Goal: Task Accomplishment & Management: Use online tool/utility

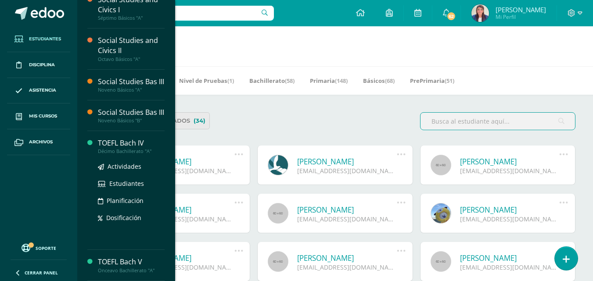
scroll to position [73, 0]
click at [135, 139] on div "TOEFL Bach IV" at bounding box center [131, 143] width 67 height 10
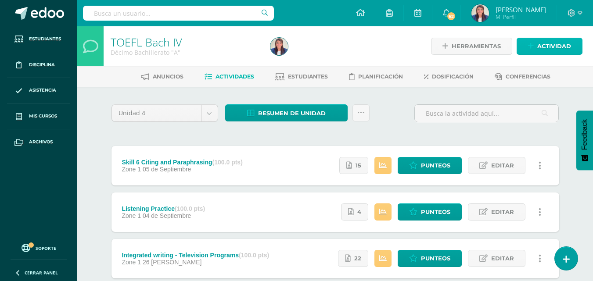
click at [561, 45] on span "Actividad" at bounding box center [554, 46] width 34 height 16
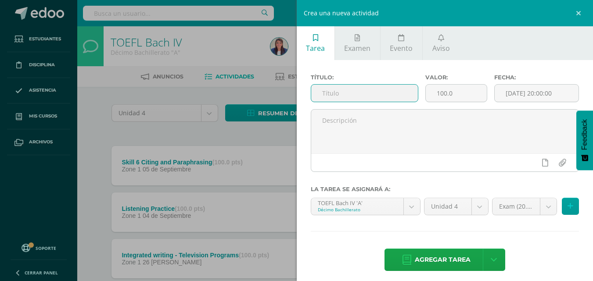
click at [350, 89] on input "text" at bounding box center [364, 93] width 107 height 17
type input "Independent Essay"
click at [558, 89] on input "[DATE] 20:00:00" at bounding box center [536, 93] width 84 height 17
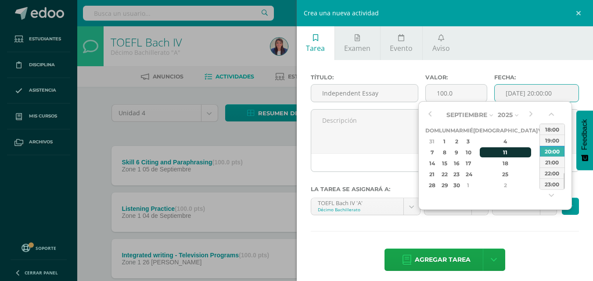
click at [497, 153] on div "11" at bounding box center [505, 152] width 52 height 10
click at [554, 184] on div "23:00" at bounding box center [552, 184] width 25 height 11
type input "2025-09-11 23:00"
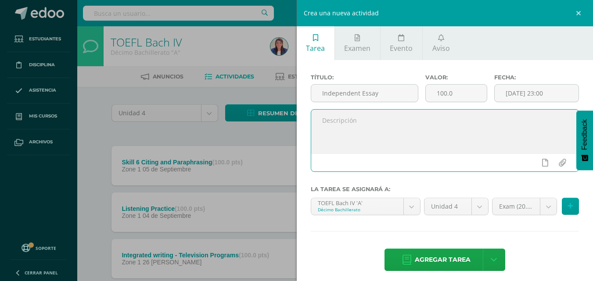
click at [446, 123] on textarea at bounding box center [445, 132] width 268 height 44
click at [223, 179] on div "Crea una nueva actividad Tarea Examen Evento Aviso Título: Independent Essay Va…" at bounding box center [296, 140] width 593 height 281
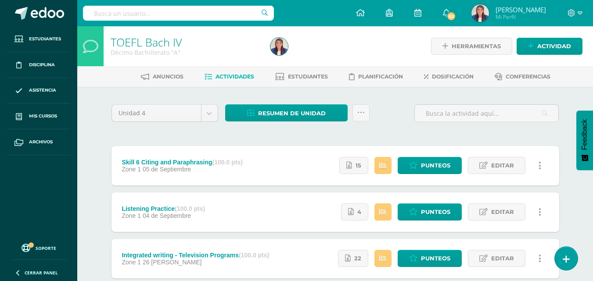
click at [559, 37] on div "Herramientas Detalle de asistencias Actividad" at bounding box center [505, 46] width 153 height 40
click at [554, 48] on span "Actividad" at bounding box center [554, 46] width 34 height 16
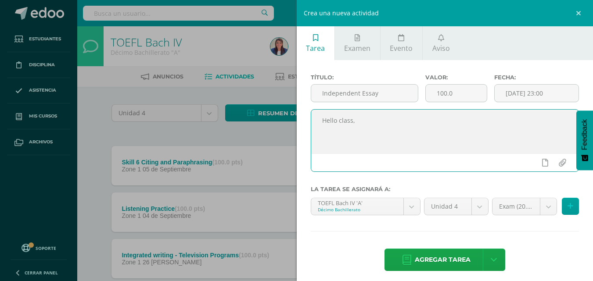
click at [427, 121] on textarea "Hello class," at bounding box center [445, 132] width 268 height 44
paste textarea "In the same way, count yourselves dead to sin but alive to God in Christ Jesus.…"
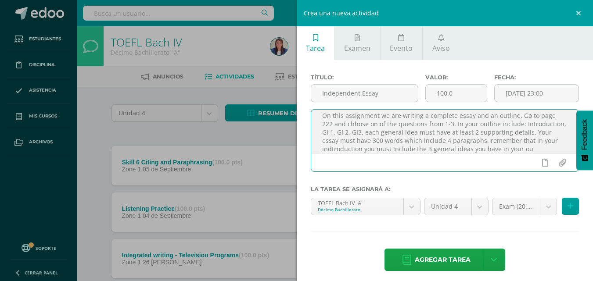
scroll to position [55, 0]
type textarea "Hello class, In the same way, count yourselves dead to sin but alive to [DEMOGR…"
click at [542, 160] on icon at bounding box center [545, 163] width 6 height 8
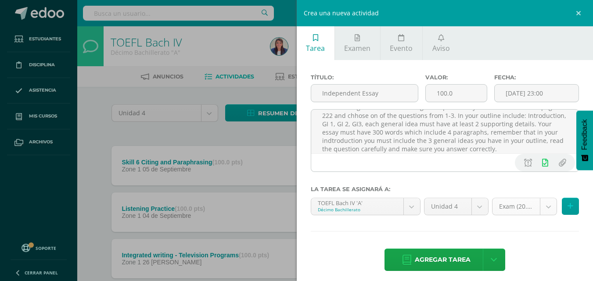
click at [509, 212] on body "Estudiantes Disciplina Asistencia Mis cursos Archivos Soporte Ayuda Reportar un…" at bounding box center [296, 191] width 593 height 383
select select "30899"
click at [426, 258] on span "Agregar tarea" at bounding box center [442, 259] width 56 height 21
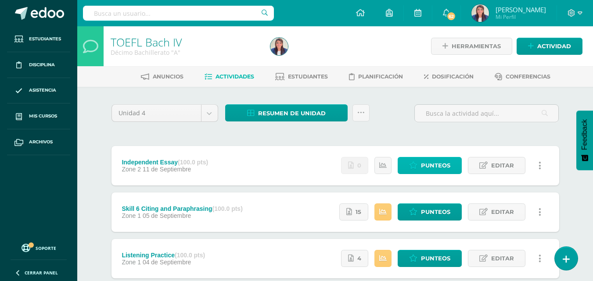
click at [442, 171] on span "Punteos" at bounding box center [435, 165] width 29 height 16
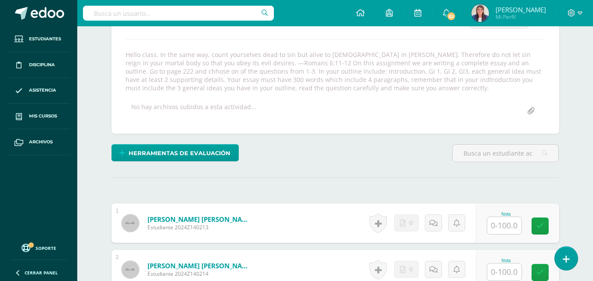
scroll to position [143, 0]
